Goal: Find contact information: Find contact information

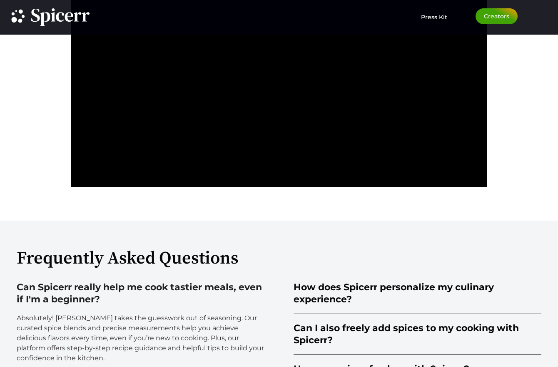
scroll to position [2078, 0]
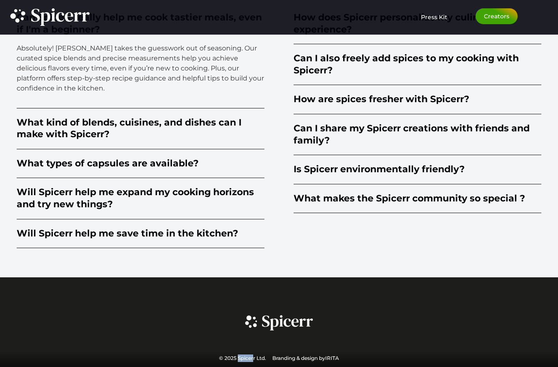
drag, startPoint x: 252, startPoint y: 357, endPoint x: 236, endPoint y: 355, distance: 15.6
click at [236, 355] on p "© 2025 Spicerr Ltd. Branding & design by IRITA" at bounding box center [279, 357] width 120 height 7
drag, startPoint x: 256, startPoint y: 354, endPoint x: 236, endPoint y: 355, distance: 19.6
click at [236, 355] on p "© 2025 Spicerr Ltd. Branding & design by IRITA" at bounding box center [279, 357] width 120 height 7
copy p "Spicerr"
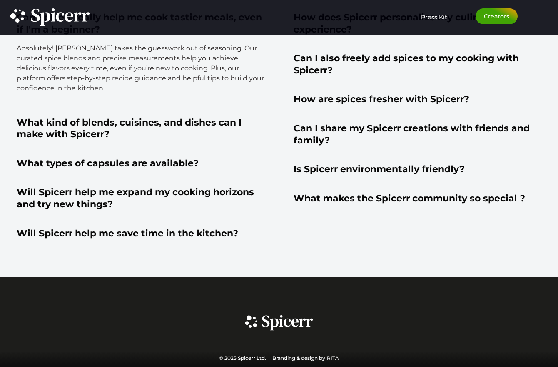
click at [356, 245] on div "How does Spicerr personalize my culinary experience? Spicerr’s AI-powered platf…" at bounding box center [411, 125] width 260 height 245
click at [352, 250] on div "Frequently Asked Questions Can Spicerr really help me cook tastier meals, even …" at bounding box center [279, 114] width 525 height 326
click at [503, 15] on span "Creators" at bounding box center [496, 16] width 25 height 6
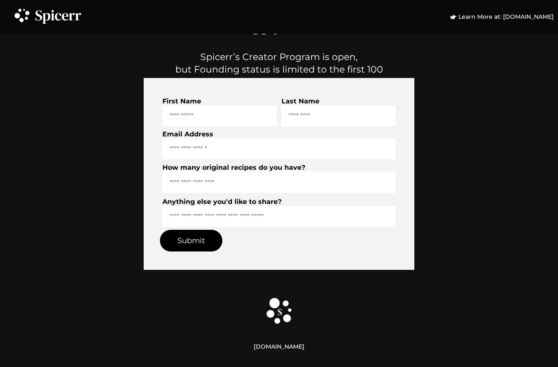
scroll to position [2844, 0]
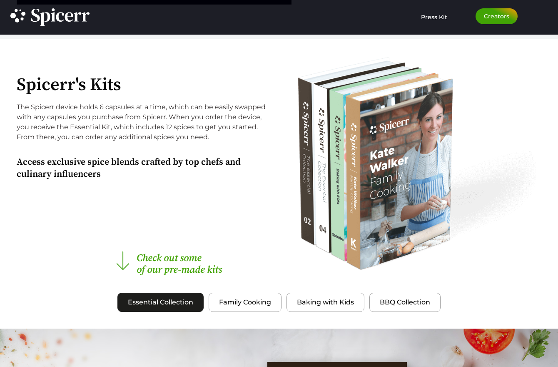
scroll to position [833, 0]
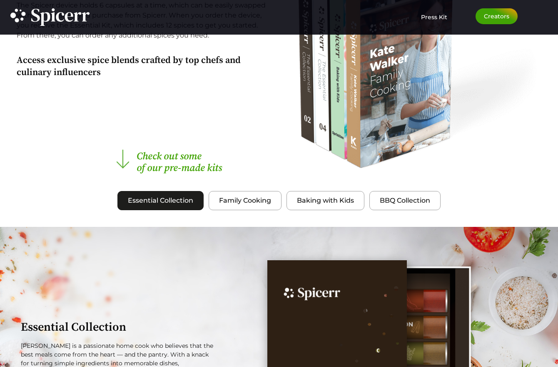
click at [168, 197] on span "Essential Collection" at bounding box center [160, 200] width 65 height 10
click at [169, 199] on span "Essential Collection" at bounding box center [160, 200] width 65 height 10
click at [197, 202] on button "Essential Collection" at bounding box center [160, 200] width 86 height 19
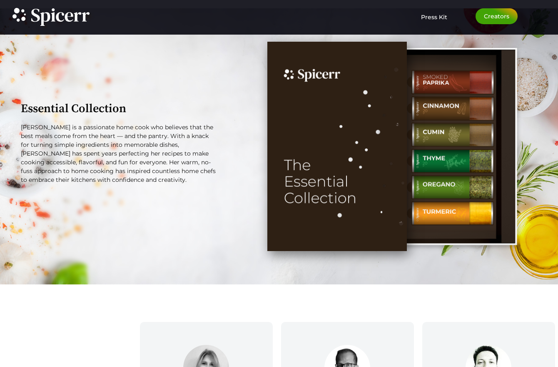
scroll to position [1041, 0]
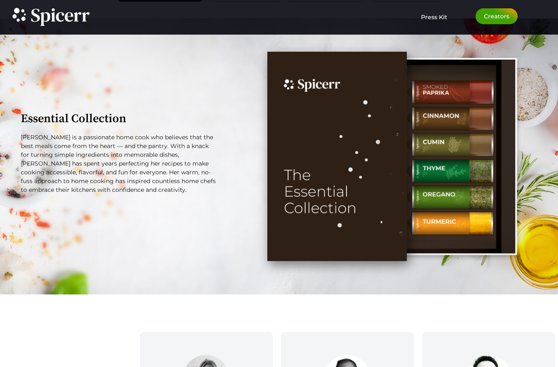
click at [197, 200] on div "Essential Collection Kate Walker is a passionate home cook who believes that th…" at bounding box center [118, 155] width 203 height 217
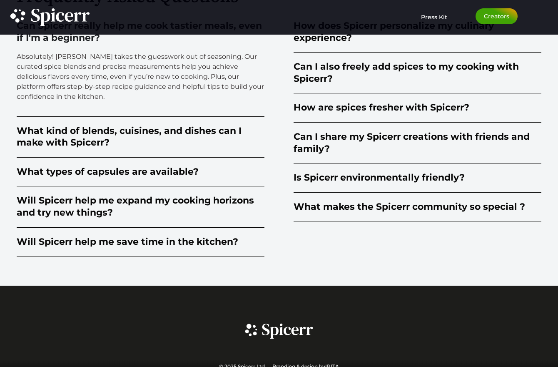
scroll to position [2078, 0]
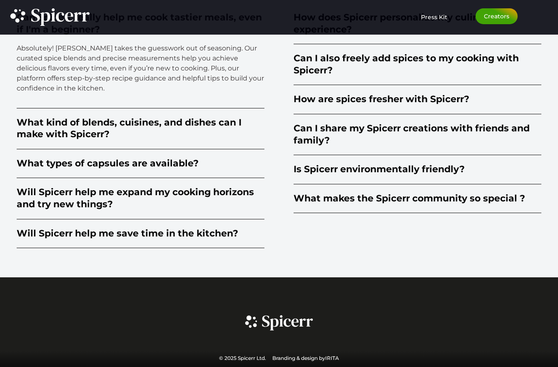
click at [440, 23] on div "Press Kit" at bounding box center [422, 17] width 50 height 18
click at [437, 21] on div "Press Kit" at bounding box center [422, 15] width 50 height 14
click at [432, 15] on span "Press Kit" at bounding box center [434, 16] width 26 height 7
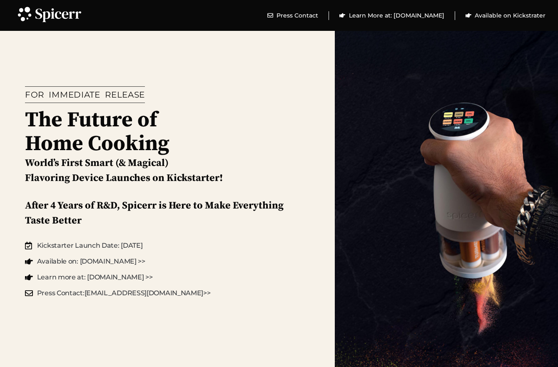
click at [174, 294] on link "Press Contact: [EMAIL_ADDRESS][DOMAIN_NAME] >>" at bounding box center [118, 293] width 186 height 10
click at [77, 291] on span "Press Contact: [EMAIL_ADDRESS][DOMAIN_NAME] >>" at bounding box center [123, 293] width 176 height 10
